Goal: Transaction & Acquisition: Purchase product/service

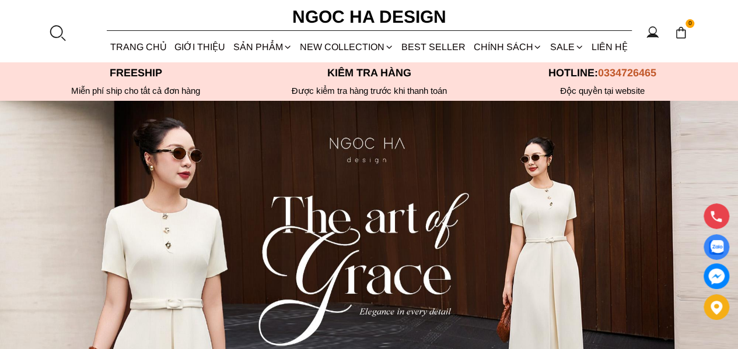
click at [559, 47] on link "SALE" at bounding box center [566, 47] width 41 height 31
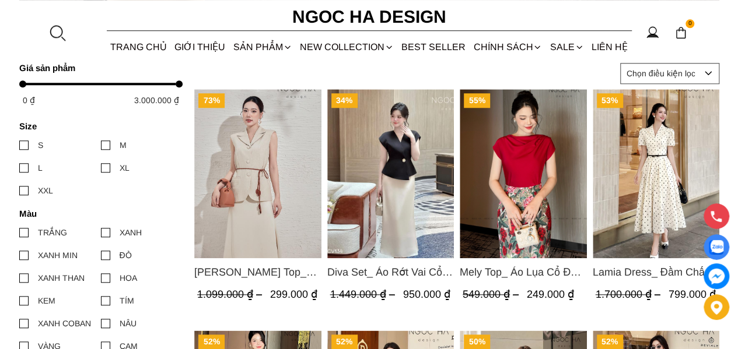
scroll to position [525, 0]
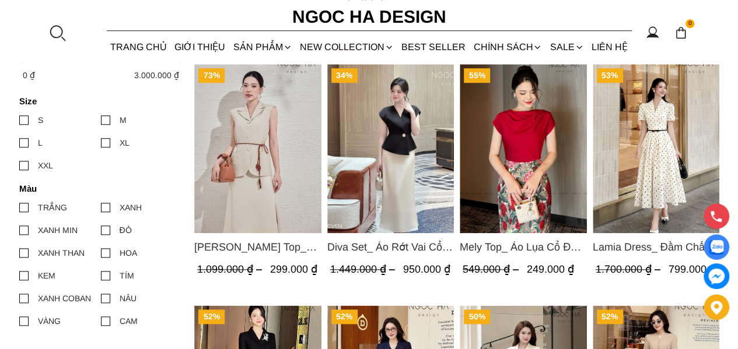
click at [260, 173] on img "Product image - Audrey Top_ Áo Vest Linen Dáng Suông A1074" at bounding box center [257, 148] width 127 height 169
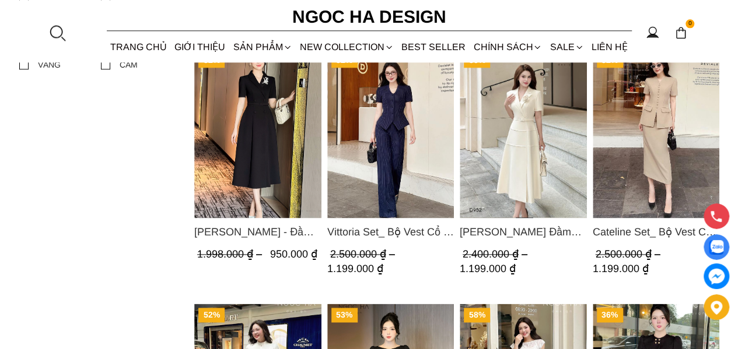
scroll to position [758, 0]
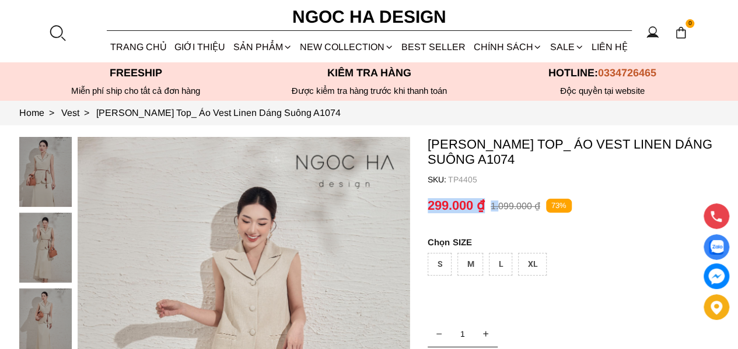
drag, startPoint x: 430, startPoint y: 200, endPoint x: 496, endPoint y: 205, distance: 66.7
click at [515, 223] on container "[PERSON_NAME] Top_ Áo Vest Linen Dáng Suông A1074 SKU: TP4405 1 THÊM VÀO GIỎ HÀ…" at bounding box center [574, 334] width 292 height 394
